Goal: Transaction & Acquisition: Download file/media

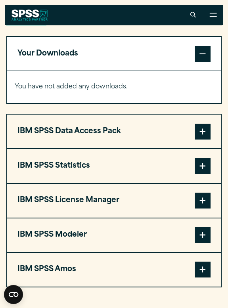
scroll to position [542, 0]
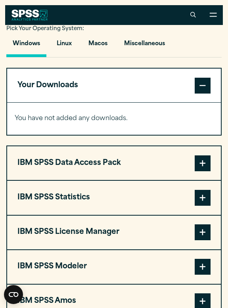
click at [197, 200] on span at bounding box center [203, 198] width 16 height 16
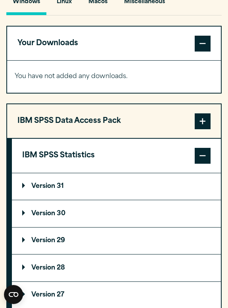
click at [155, 190] on summary "Version 31" at bounding box center [116, 186] width 209 height 27
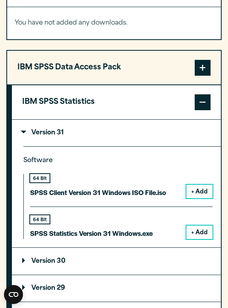
scroll to position [637, 0]
click at [199, 226] on button "+ Add" at bounding box center [199, 232] width 26 height 13
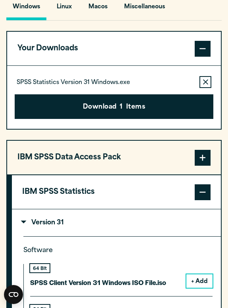
scroll to position [580, 0]
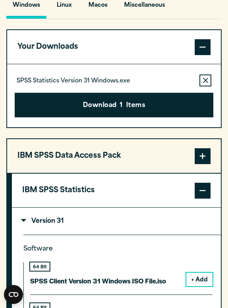
click at [205, 83] on button "Remove this item from your software download list" at bounding box center [205, 81] width 12 height 12
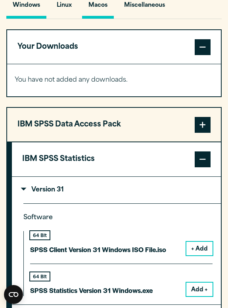
click at [101, 13] on button "Macos" at bounding box center [98, 7] width 32 height 23
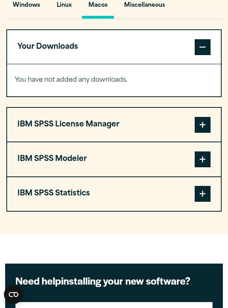
click at [204, 179] on button "IBM SPSS Statistics" at bounding box center [114, 194] width 214 height 34
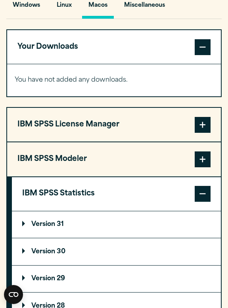
click at [107, 220] on summary "Version 31" at bounding box center [116, 224] width 209 height 27
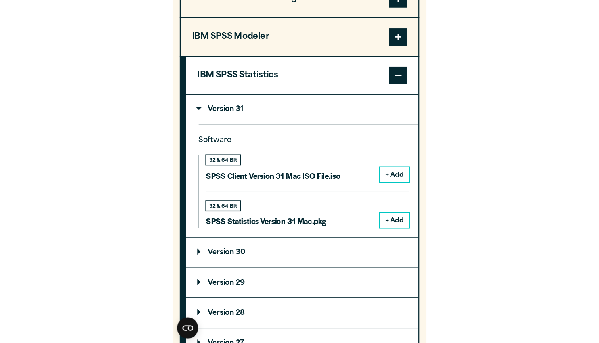
scroll to position [707, 0]
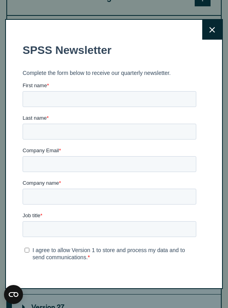
click at [209, 36] on button "Close" at bounding box center [212, 30] width 20 height 20
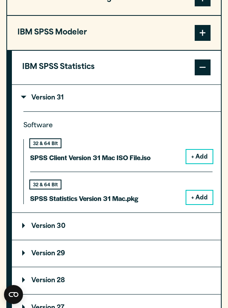
click at [197, 198] on button "+ Add" at bounding box center [199, 197] width 26 height 13
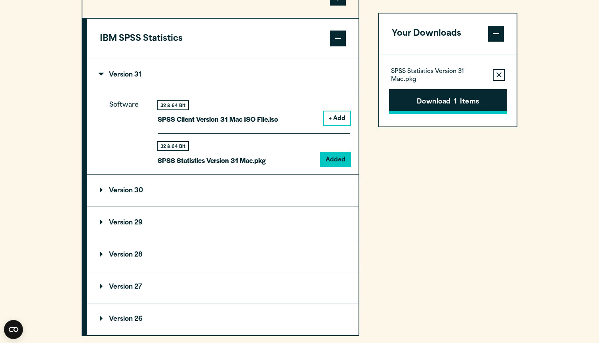
click at [228, 94] on button "Download 1 Items" at bounding box center [448, 101] width 118 height 25
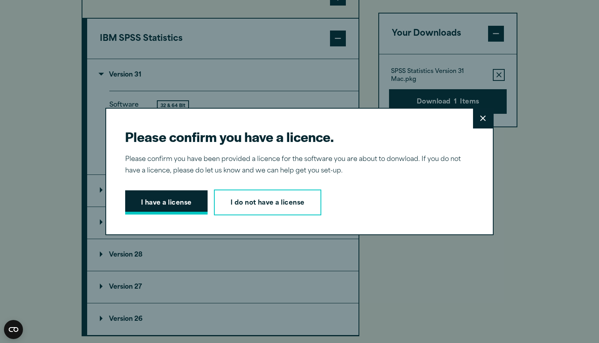
click at [193, 199] on button "I have a license" at bounding box center [166, 202] width 82 height 25
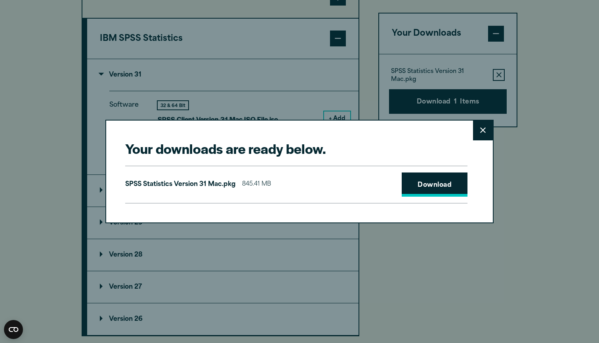
click at [228, 182] on link "Download" at bounding box center [435, 184] width 66 height 25
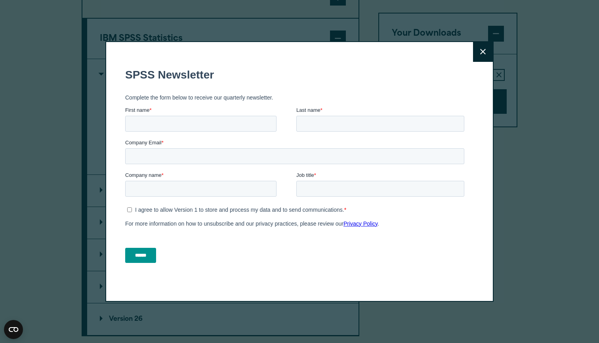
click at [228, 56] on button "Close" at bounding box center [483, 52] width 20 height 20
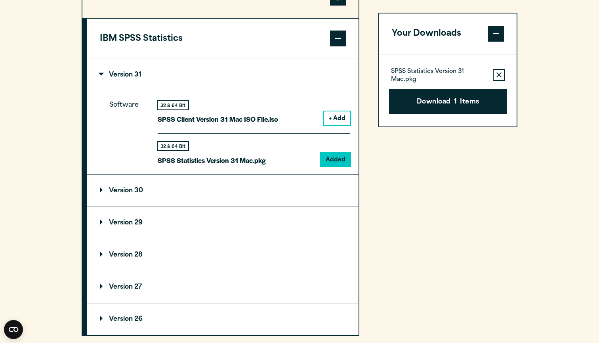
click at [228, 59] on section "Select your software downloads Use the table below to find and navigate to your…" at bounding box center [299, 75] width 599 height 574
click at [228, 76] on icon "button" at bounding box center [499, 75] width 5 height 6
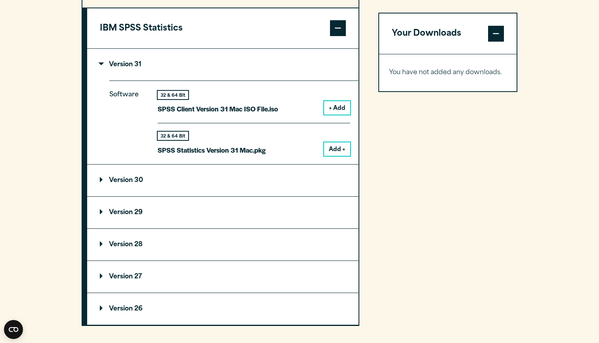
scroll to position [719, 0]
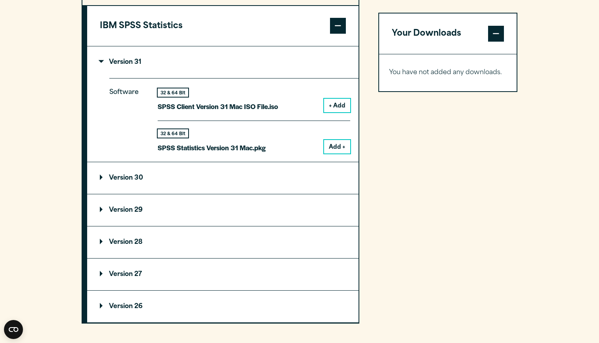
click at [228, 195] on summary "Version 29" at bounding box center [223, 210] width 272 height 32
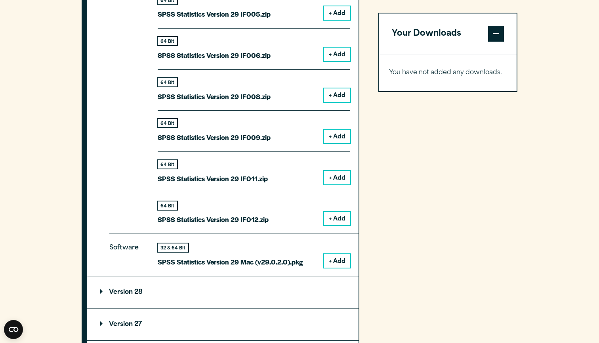
scroll to position [1103, 0]
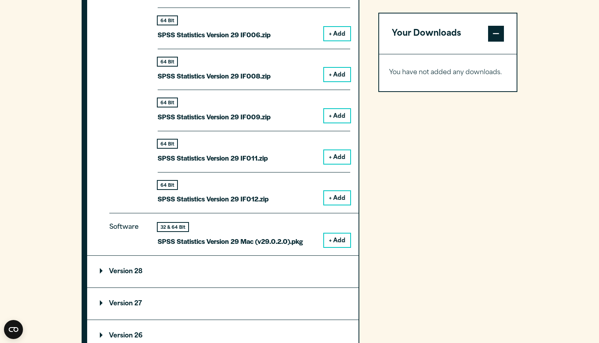
click at [228, 233] on button "+ Add" at bounding box center [337, 239] width 26 height 13
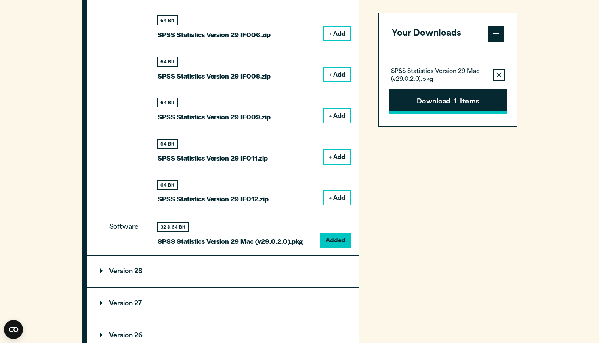
click at [228, 106] on button "Download 1 Items" at bounding box center [448, 101] width 118 height 25
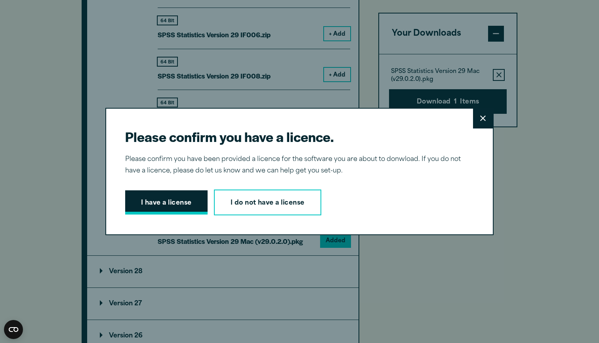
click at [205, 201] on button "I have a license" at bounding box center [166, 202] width 82 height 25
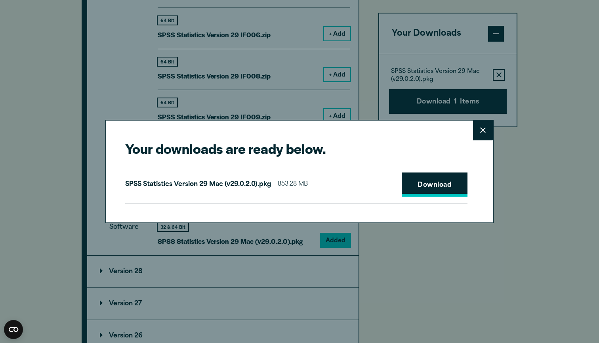
click at [228, 190] on link "Download" at bounding box center [435, 184] width 66 height 25
